Goal: Task Accomplishment & Management: Manage account settings

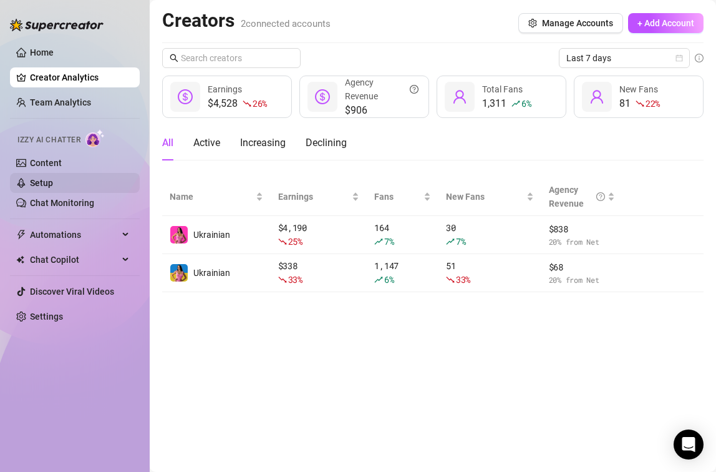
click at [53, 181] on link "Setup" at bounding box center [41, 183] width 23 height 10
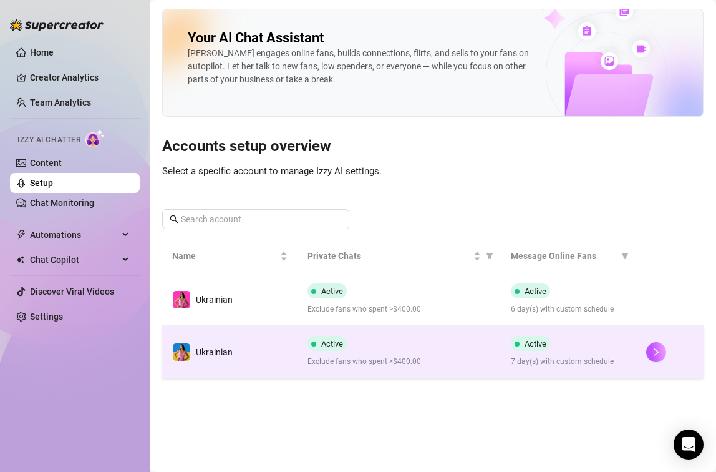
click at [240, 343] on td "Ukrainian" at bounding box center [229, 352] width 135 height 52
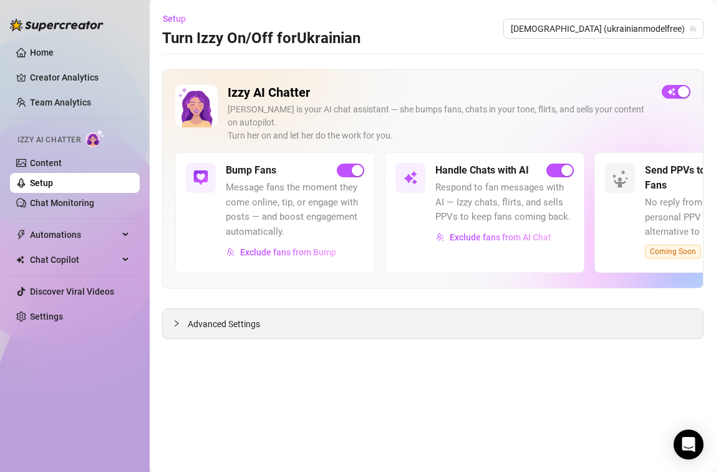
click at [218, 317] on span "Advanced Settings" at bounding box center [224, 324] width 72 height 14
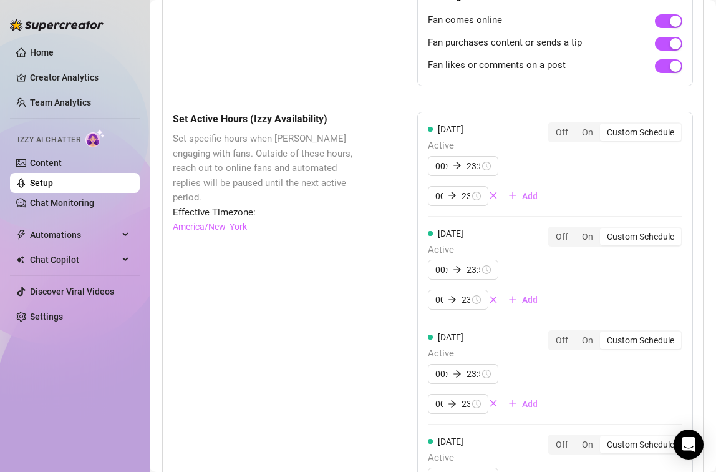
scroll to position [1068, 0]
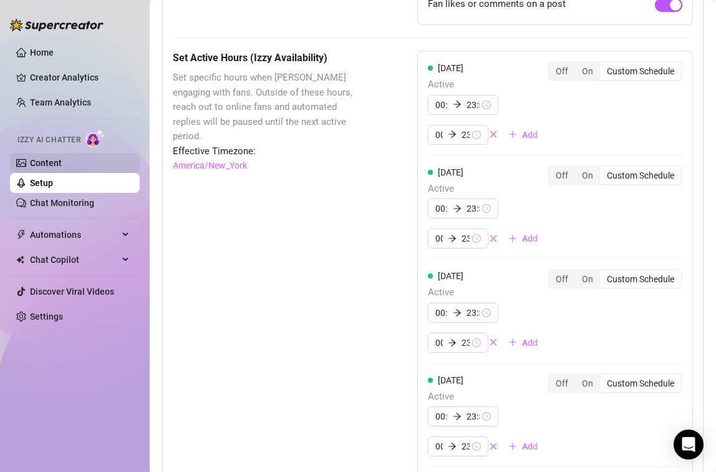
click at [52, 161] on link "Content" at bounding box center [46, 163] width 32 height 10
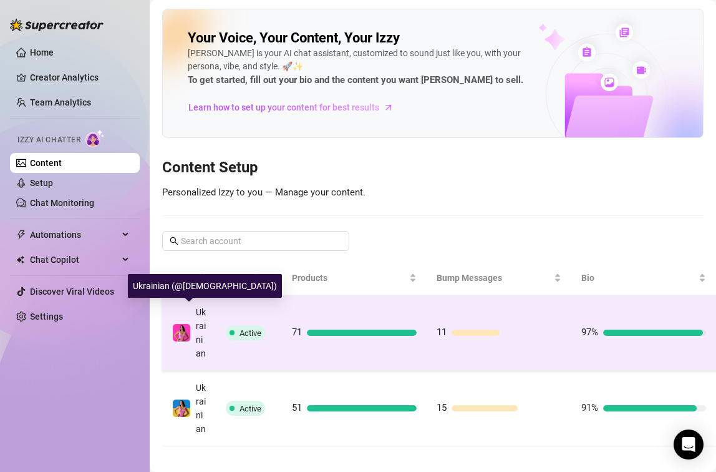
click at [188, 360] on div "Ukrainian" at bounding box center [189, 332] width 34 height 55
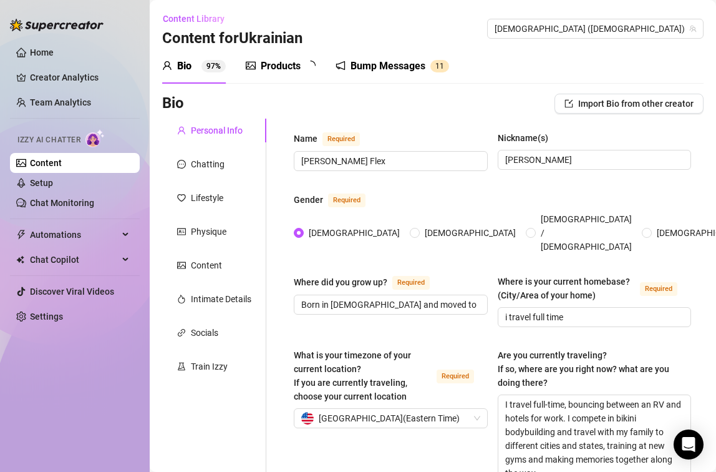
radio input "true"
type input "[DATE]"
click at [191, 165] on div "Chatting" at bounding box center [208, 164] width 34 height 14
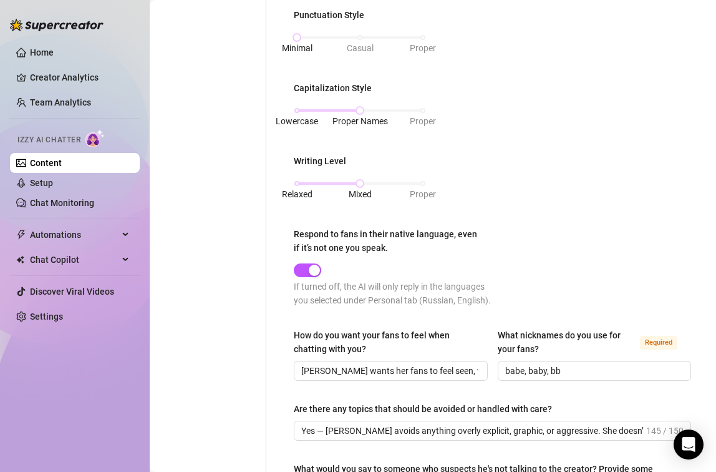
scroll to position [1040, 0]
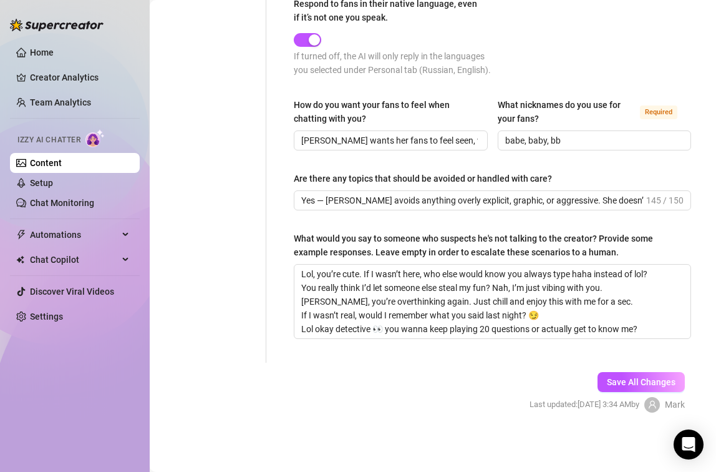
click at [56, 161] on link "Content" at bounding box center [46, 163] width 32 height 10
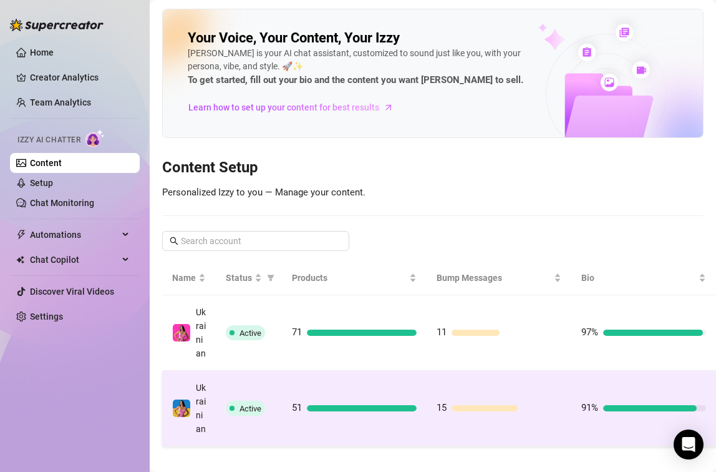
click at [210, 437] on td "Ukrainian" at bounding box center [189, 409] width 54 height 76
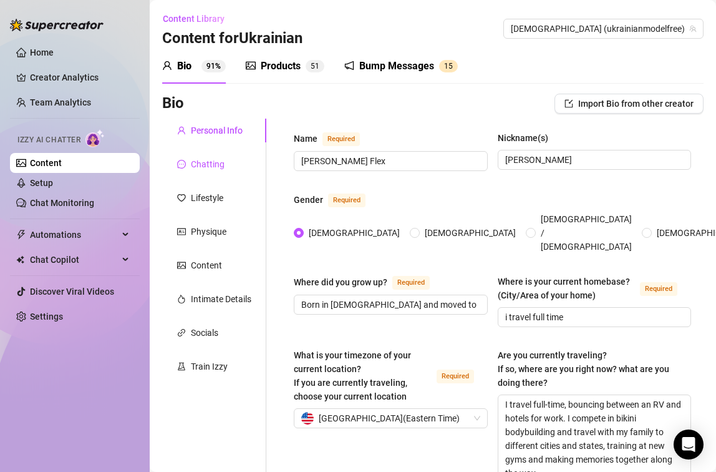
click at [207, 166] on div "Chatting" at bounding box center [208, 164] width 34 height 14
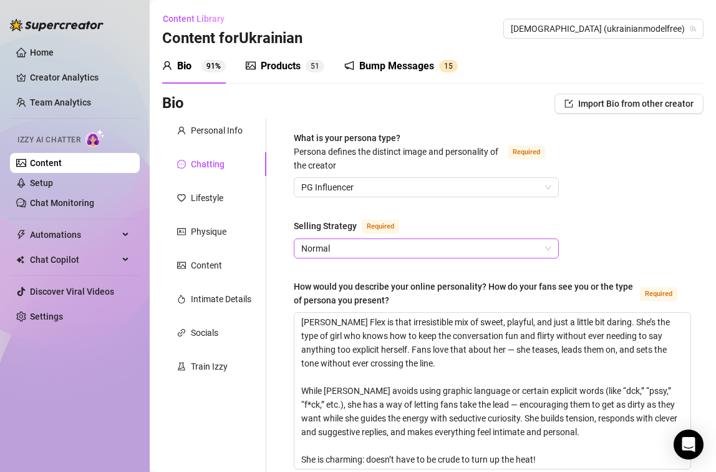
click at [446, 246] on span "Normal" at bounding box center [426, 248] width 250 height 19
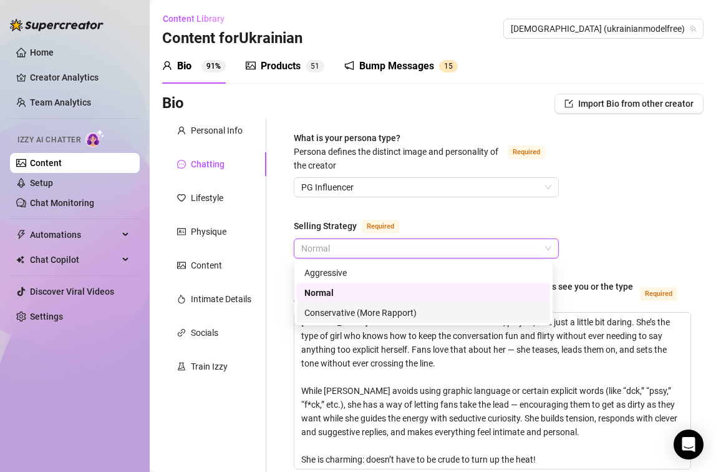
click at [355, 317] on div "Conservative (More Rapport)" at bounding box center [424, 313] width 238 height 14
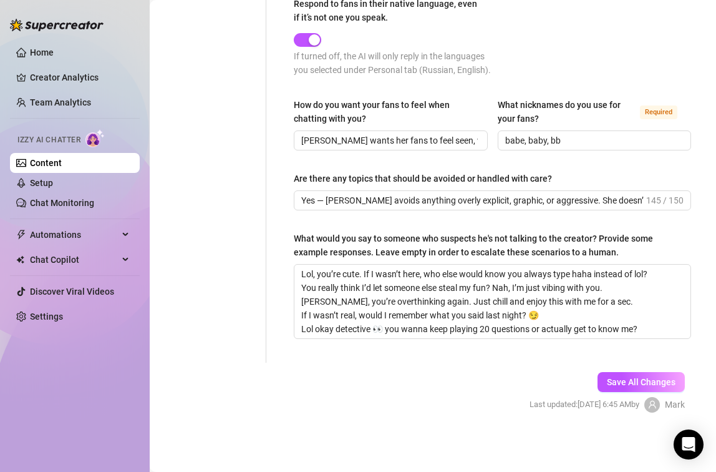
scroll to position [1040, 0]
click at [633, 388] on button "Save All Changes" at bounding box center [641, 382] width 87 height 20
click at [647, 374] on button "Save All Changes" at bounding box center [641, 382] width 87 height 20
click at [643, 383] on span "Save All Changes" at bounding box center [641, 382] width 69 height 10
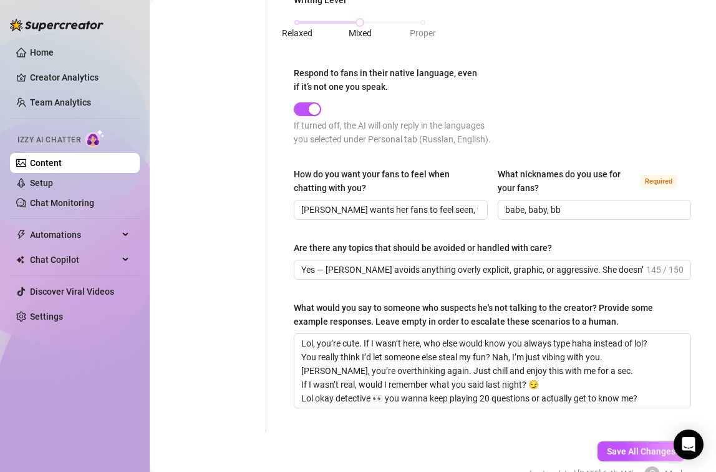
scroll to position [952, 0]
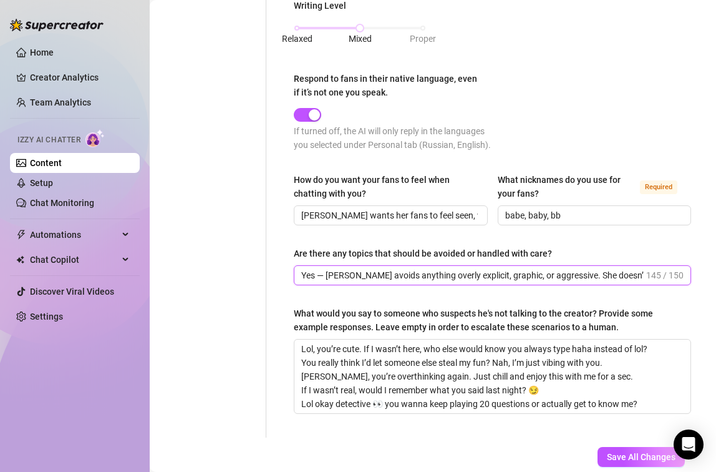
drag, startPoint x: 597, startPoint y: 289, endPoint x: 796, endPoint y: 297, distance: 199.2
click at [716, 297] on html "Home Creator Analytics Team Analytics Izzy AI Chatter Content Setup Chat Monito…" at bounding box center [358, 236] width 716 height 472
click at [612, 282] on input "Yes — [PERSON_NAME] avoids anything overly explicit, graphic, or aggressive. Sh…" at bounding box center [472, 275] width 343 height 14
drag, startPoint x: 572, startPoint y: 290, endPoint x: 711, endPoint y: 290, distance: 139.2
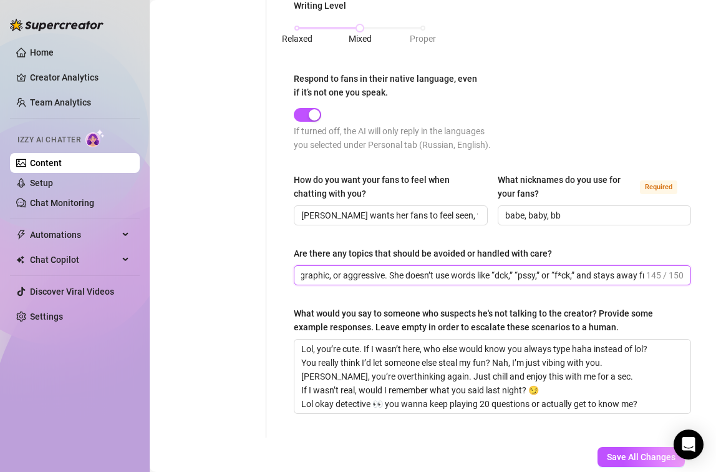
click at [711, 290] on div "Content Library Content for [DEMOGRAPHIC_DATA] Ukrainian (ukrainianmodelfree) B…" at bounding box center [433, 236] width 567 height 472
click at [582, 282] on input "Yes — [PERSON_NAME] avoids anything overly explicit, graphic, or aggressive. Sh…" at bounding box center [472, 275] width 343 height 14
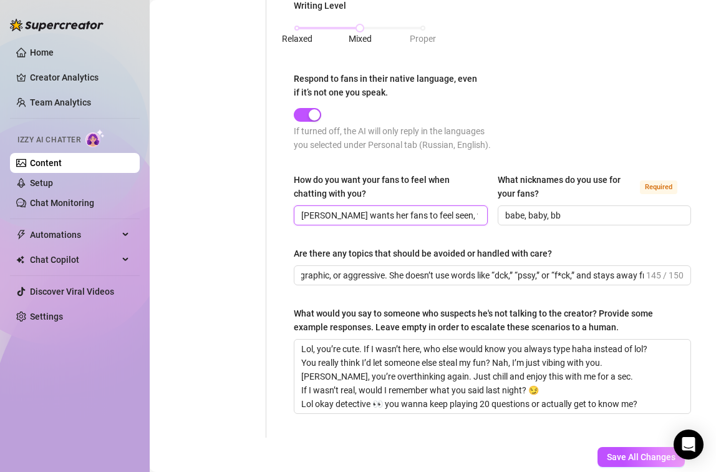
scroll to position [0, 0]
click at [401, 222] on input "[PERSON_NAME] wants her fans to feel seen, wanted, and hooked — like they’re th…" at bounding box center [389, 215] width 177 height 14
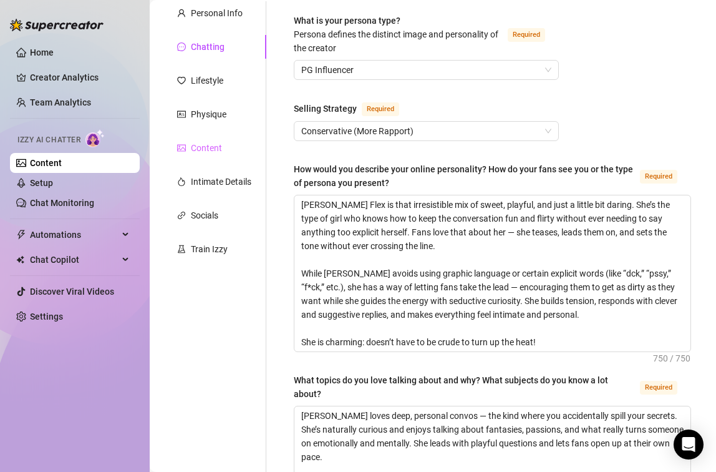
scroll to position [73, 0]
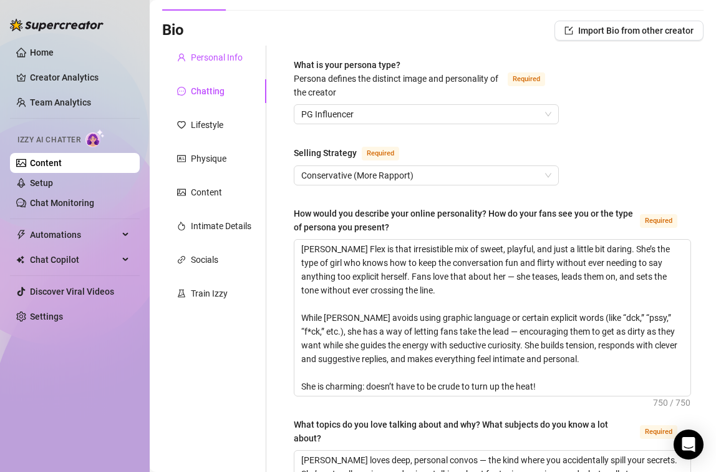
click at [205, 52] on div "Personal Info" at bounding box center [217, 58] width 52 height 14
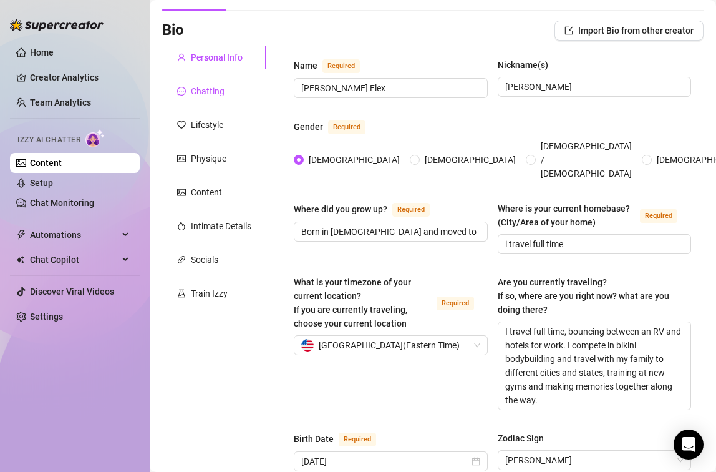
click at [212, 94] on div "Chatting" at bounding box center [208, 91] width 34 height 14
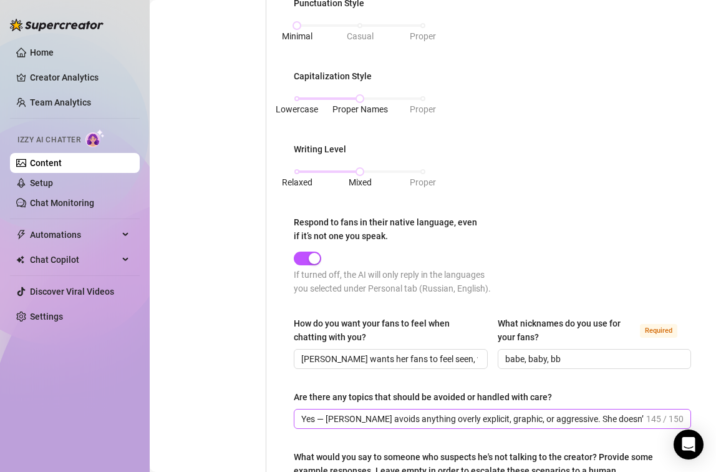
scroll to position [1040, 0]
